Goal: Transaction & Acquisition: Purchase product/service

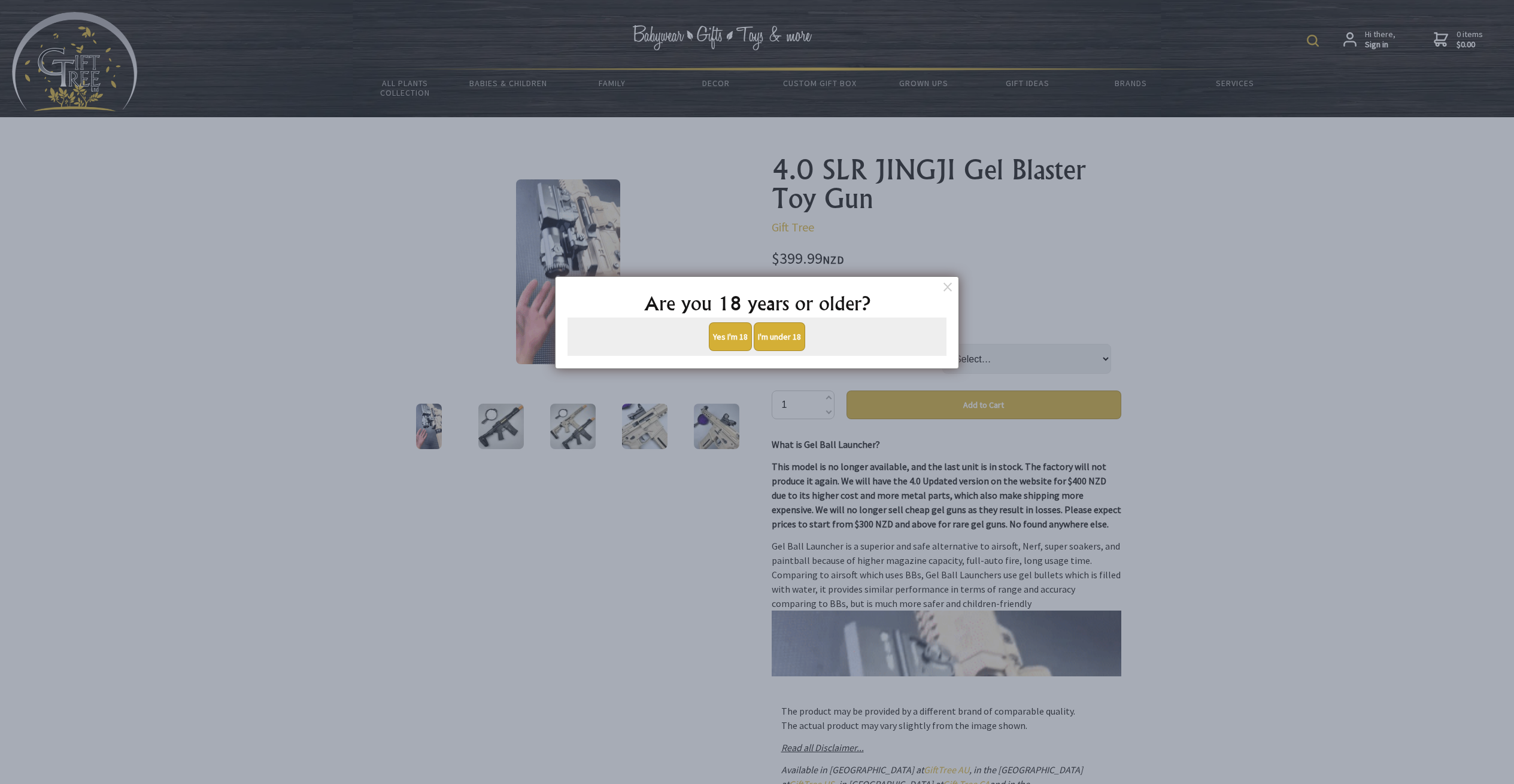
click at [729, 332] on button "Yes I'm 18" at bounding box center [730, 337] width 43 height 29
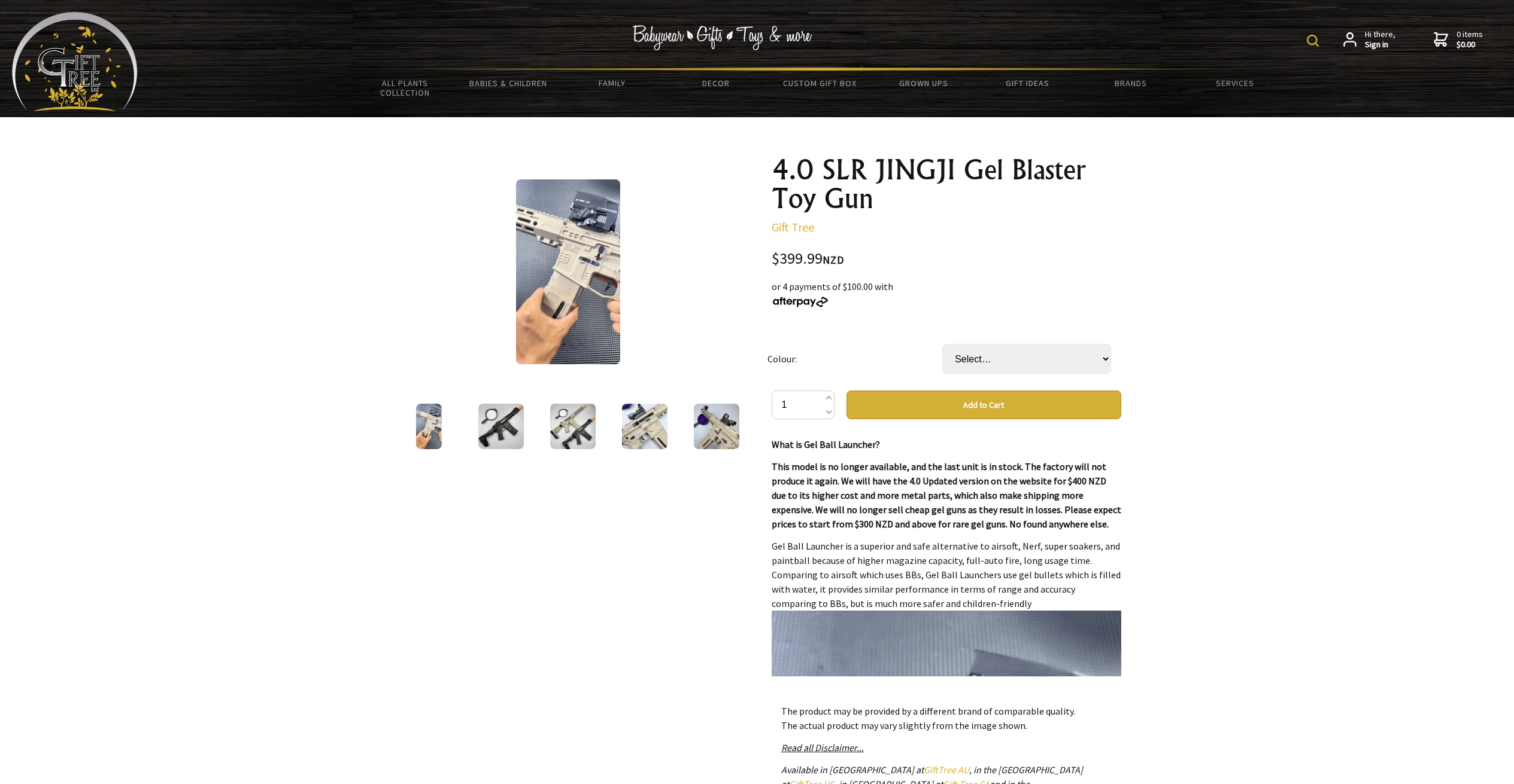
click at [502, 419] on img at bounding box center [501, 426] width 46 height 46
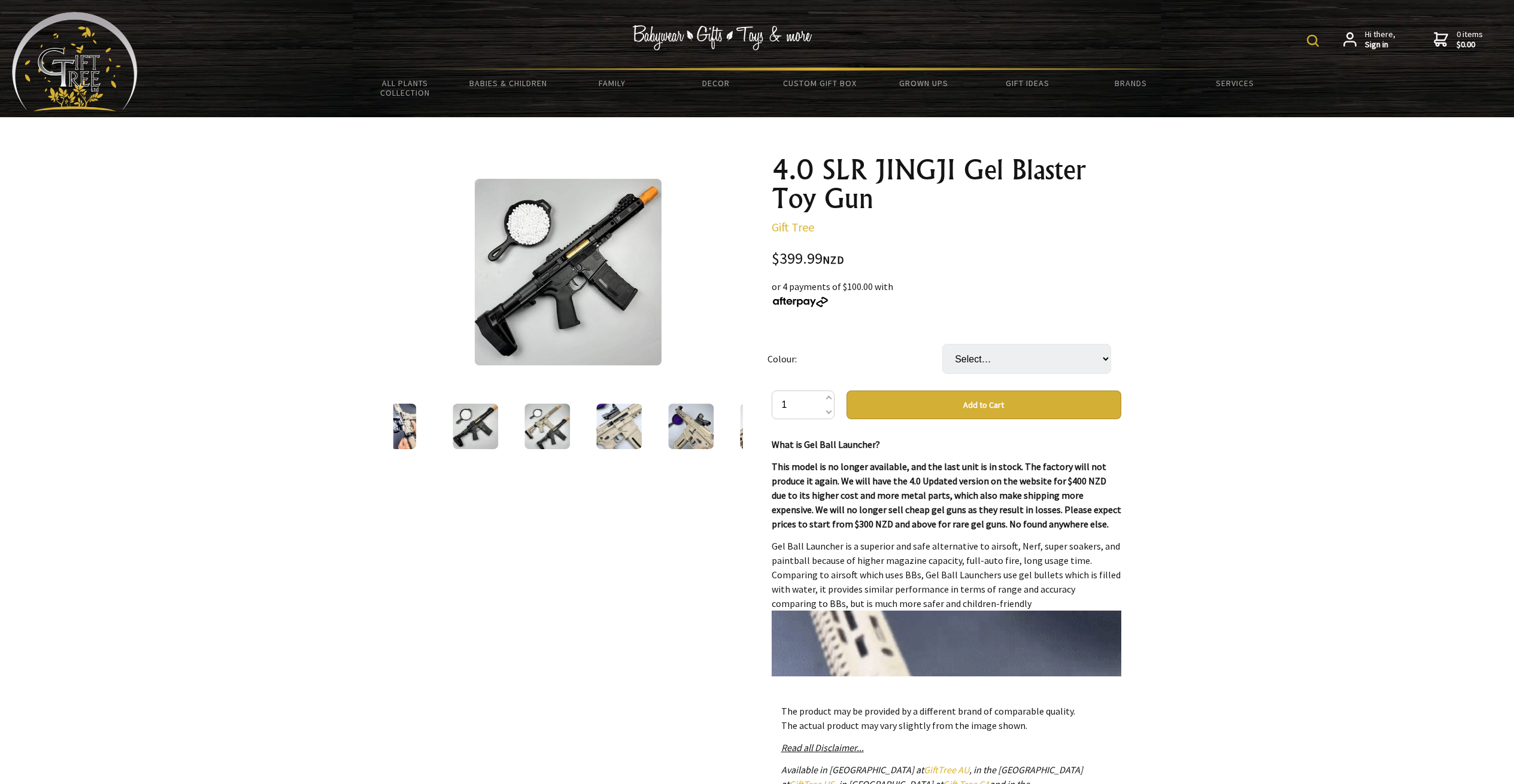
click at [572, 265] on img at bounding box center [568, 272] width 187 height 187
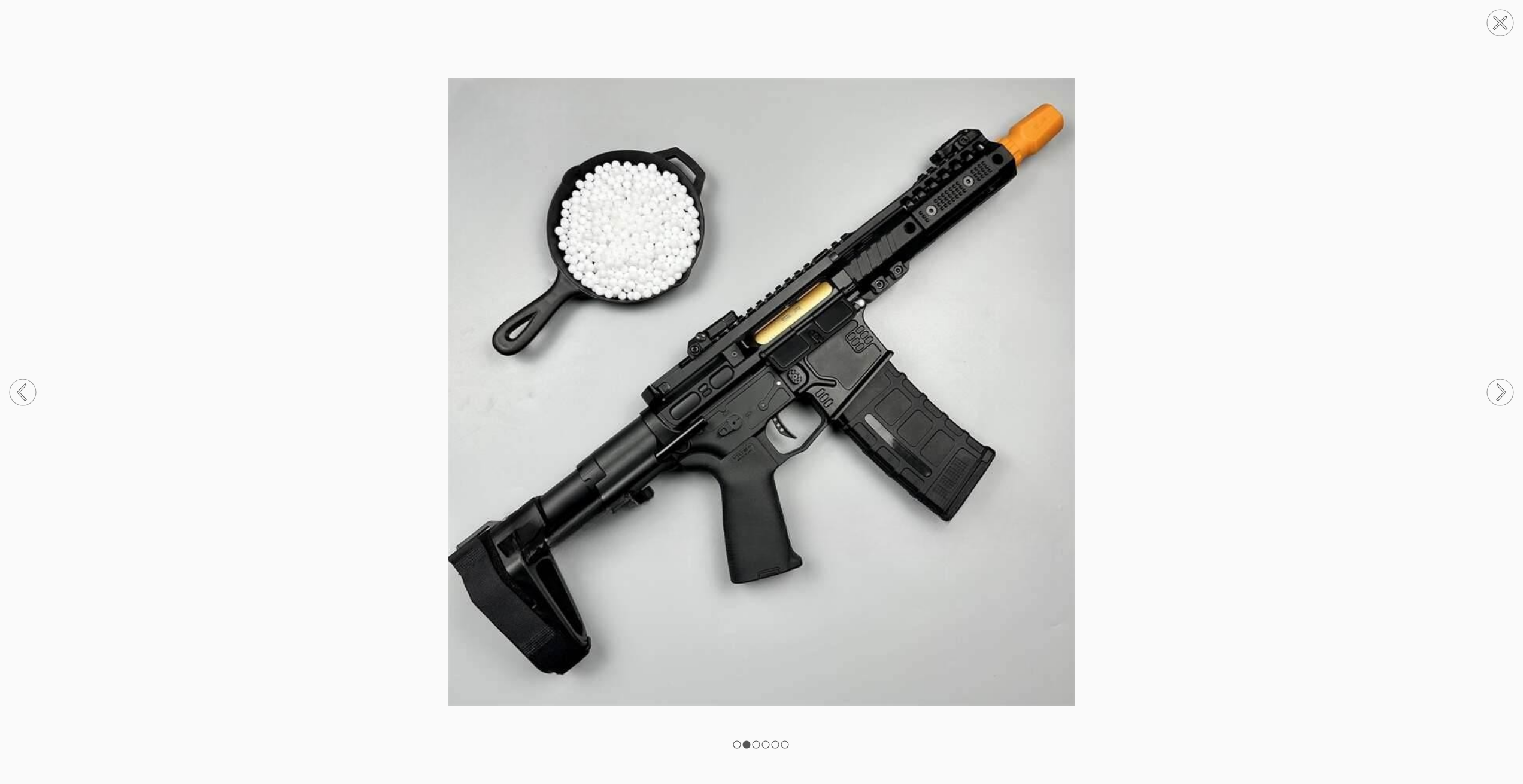
click at [1501, 390] on circle at bounding box center [1500, 392] width 26 height 26
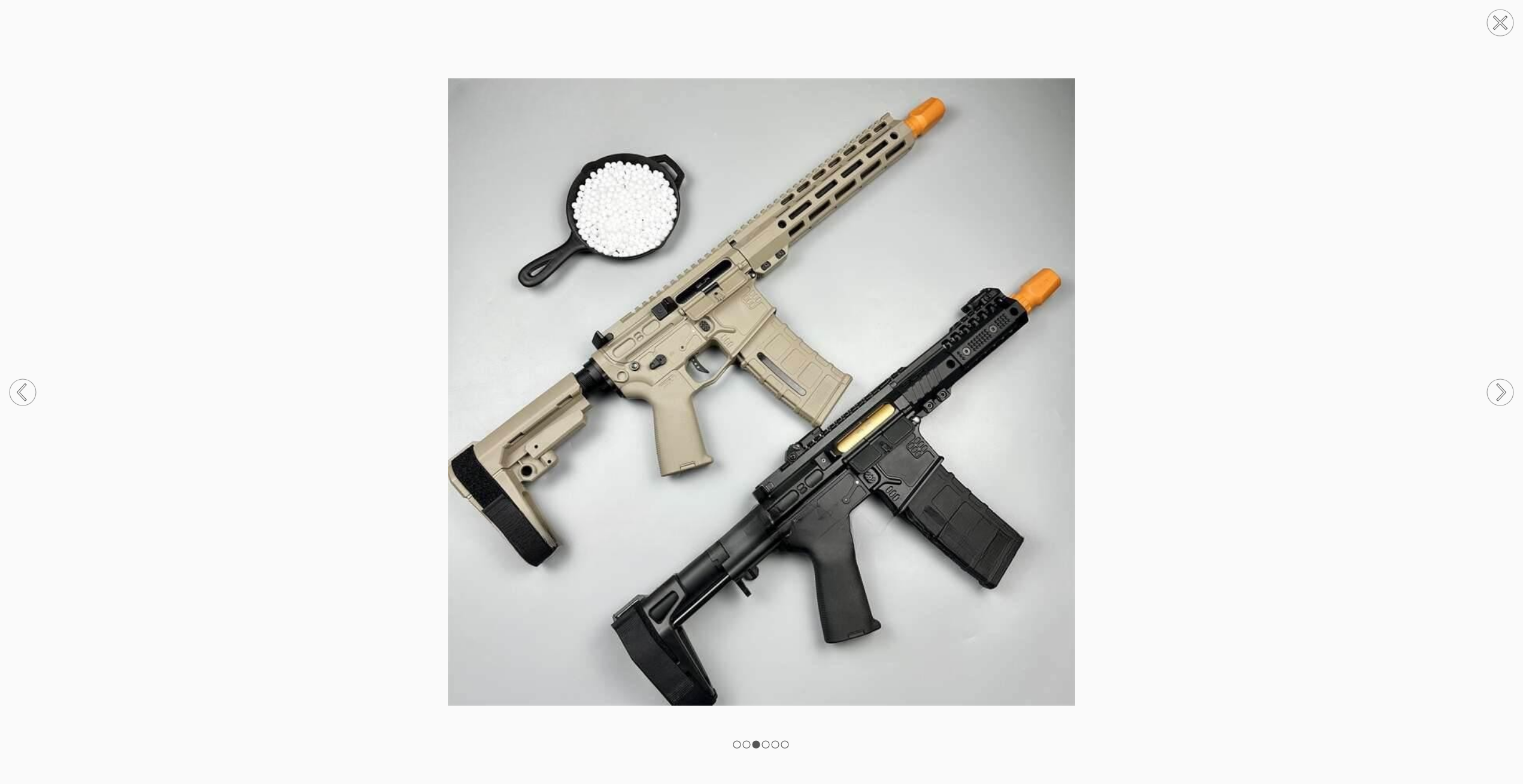
click at [1498, 386] on icon at bounding box center [1501, 392] width 7 height 15
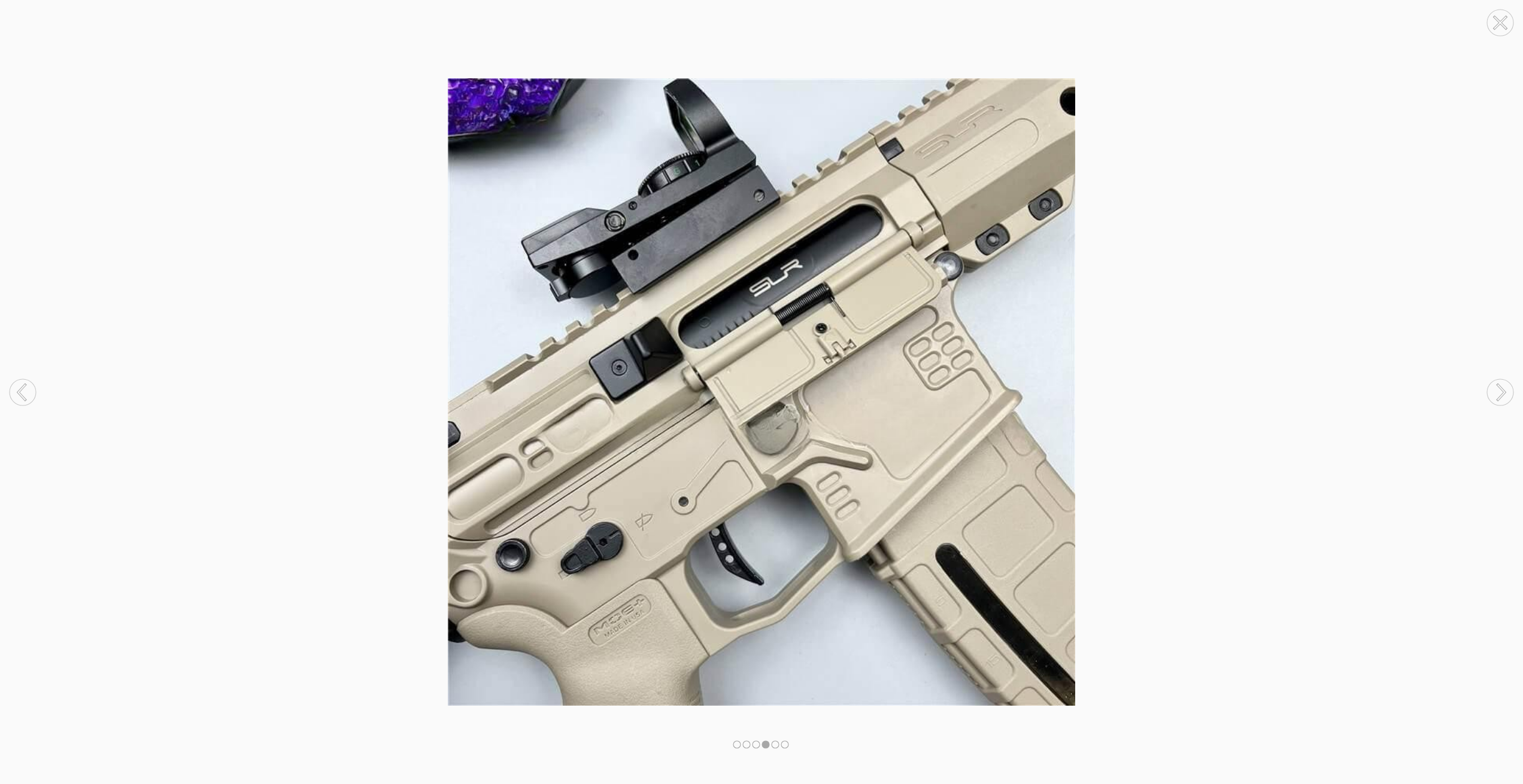
click at [1498, 386] on icon at bounding box center [1501, 392] width 7 height 15
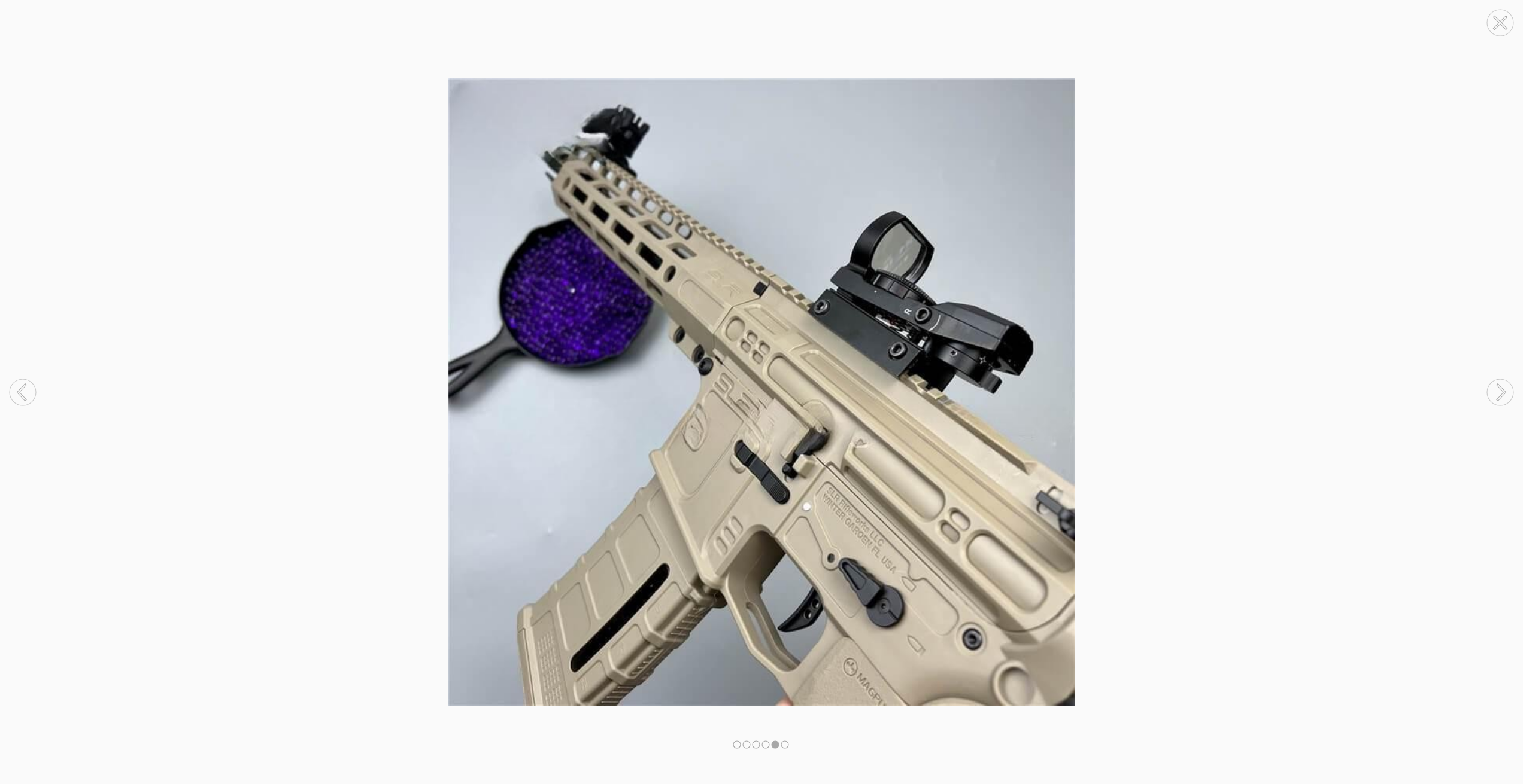
click at [1498, 386] on icon at bounding box center [1501, 392] width 7 height 15
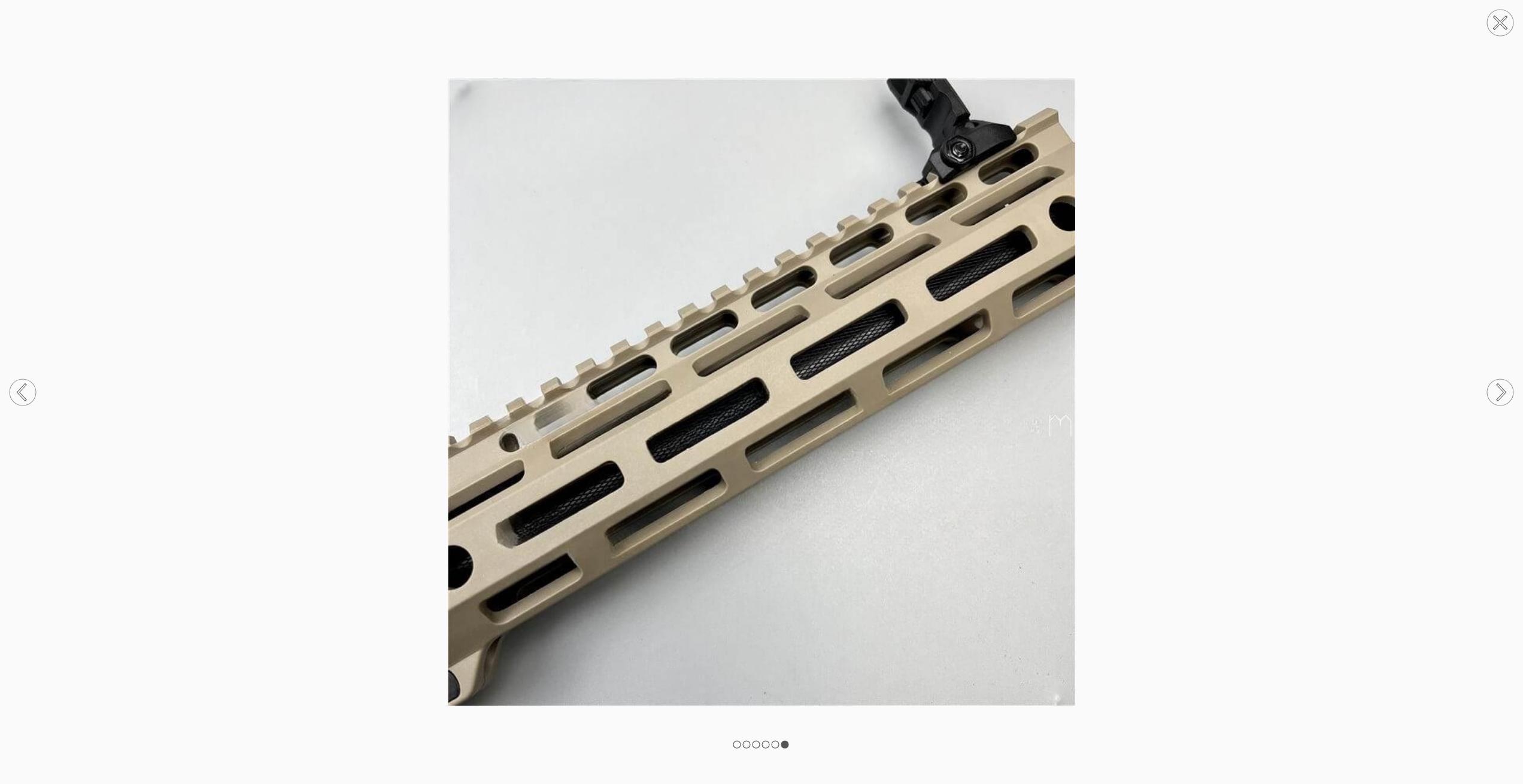
click at [1498, 386] on icon at bounding box center [1501, 392] width 7 height 15
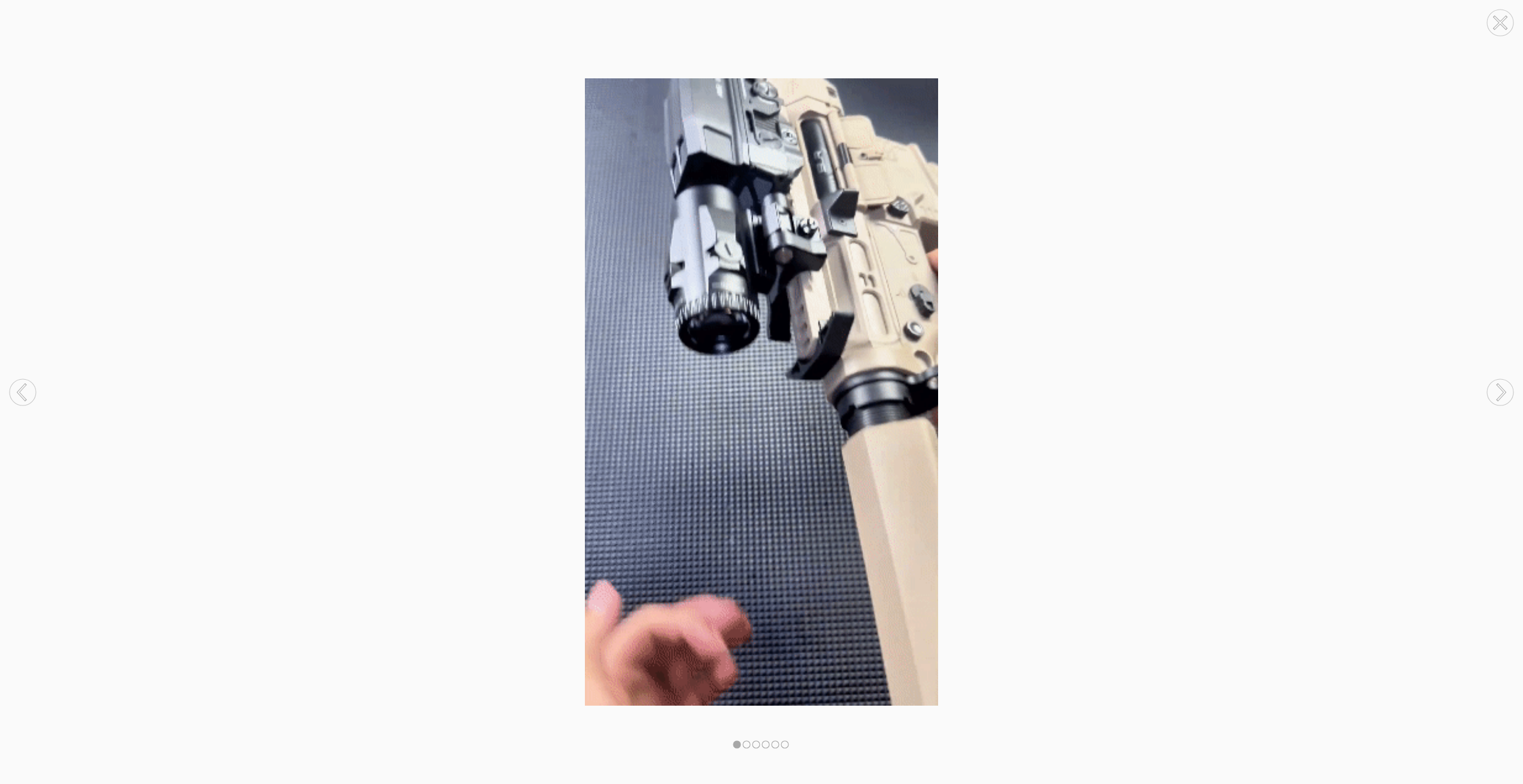
click at [1498, 386] on icon at bounding box center [1501, 392] width 7 height 15
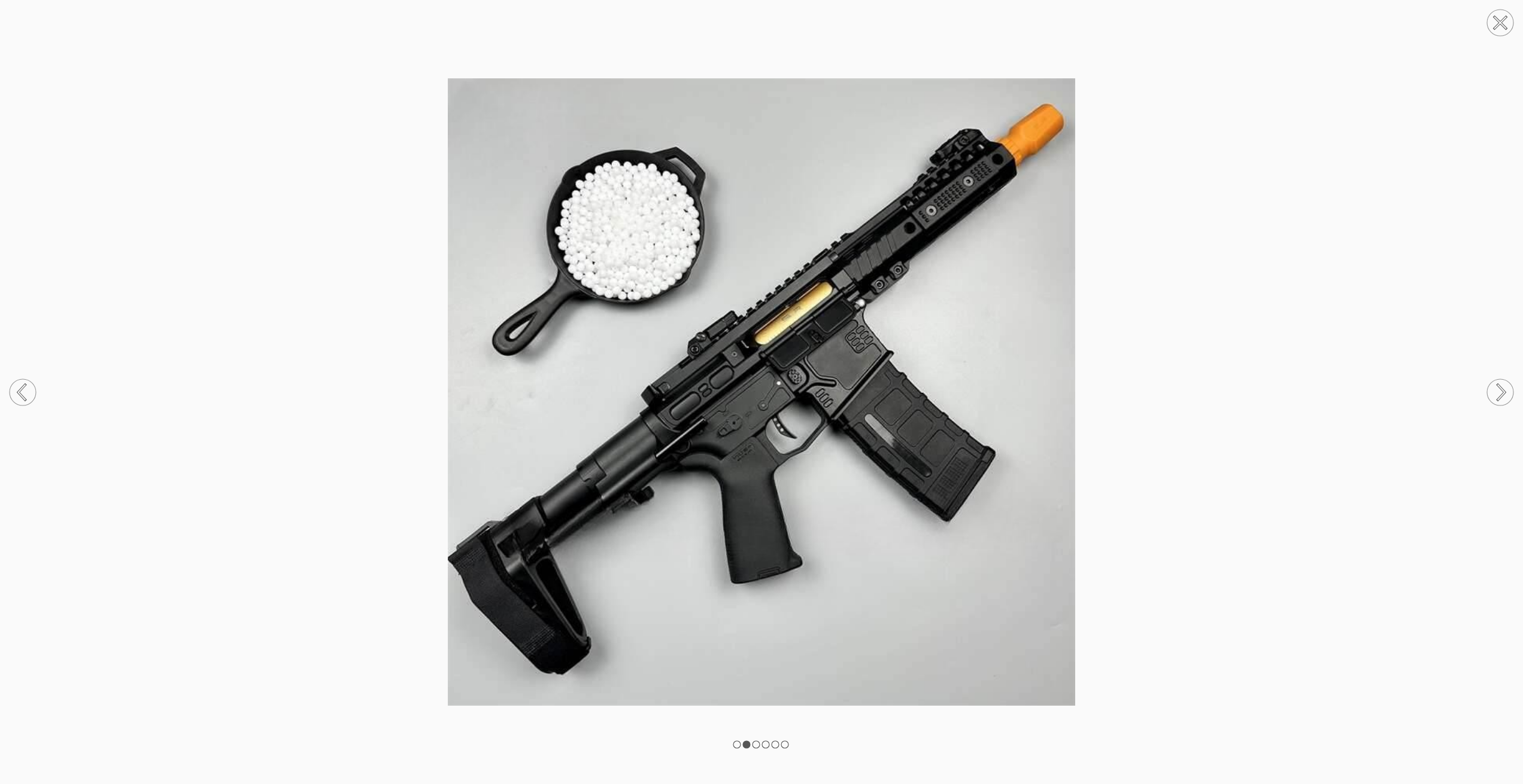
click at [1502, 17] on circle at bounding box center [1500, 22] width 26 height 26
